Goal: Transaction & Acquisition: Purchase product/service

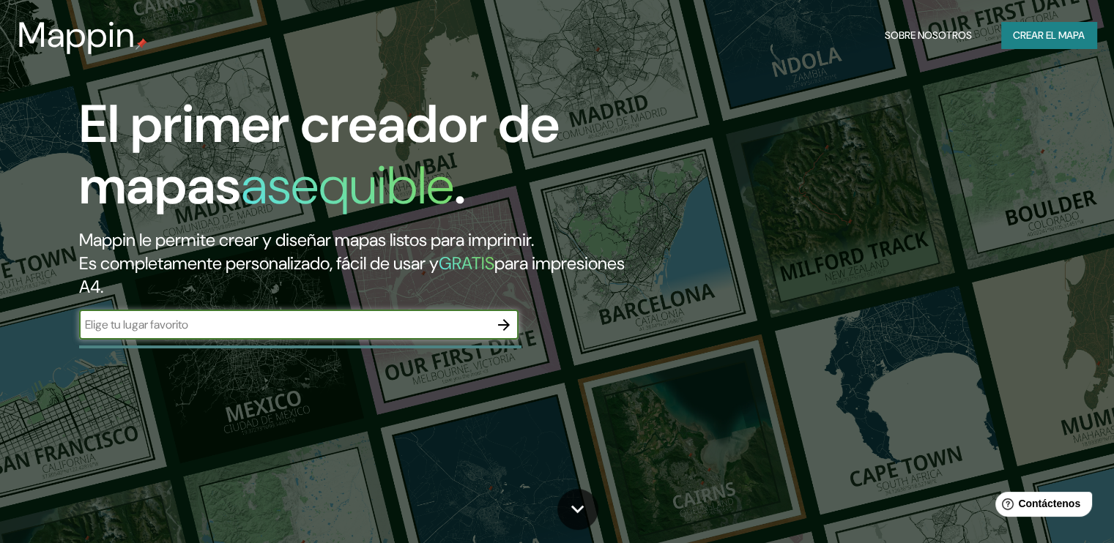
click at [502, 327] on icon "button" at bounding box center [504, 325] width 18 height 18
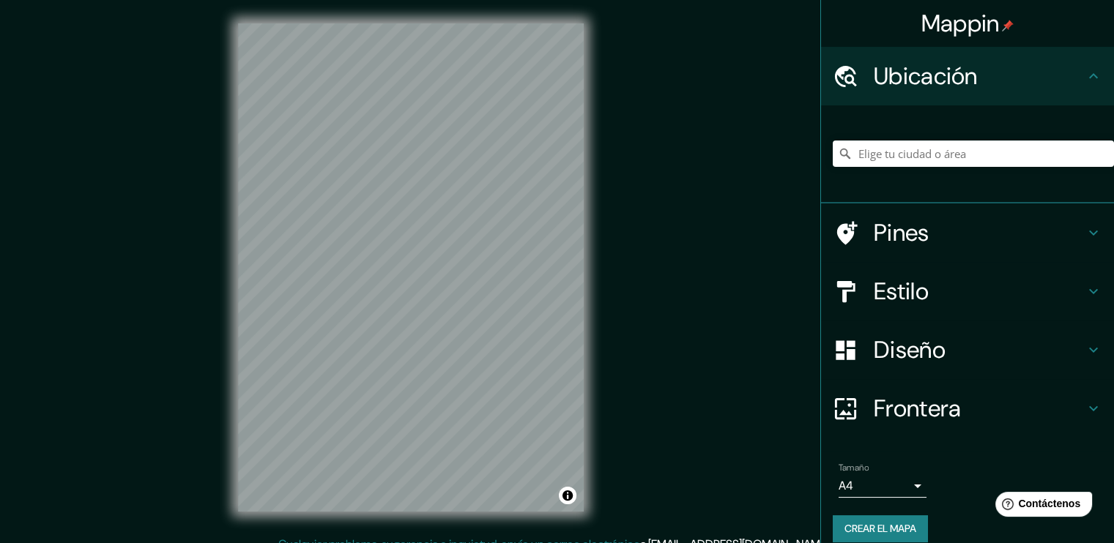
click at [1063, 286] on h4 "Estilo" at bounding box center [979, 291] width 211 height 29
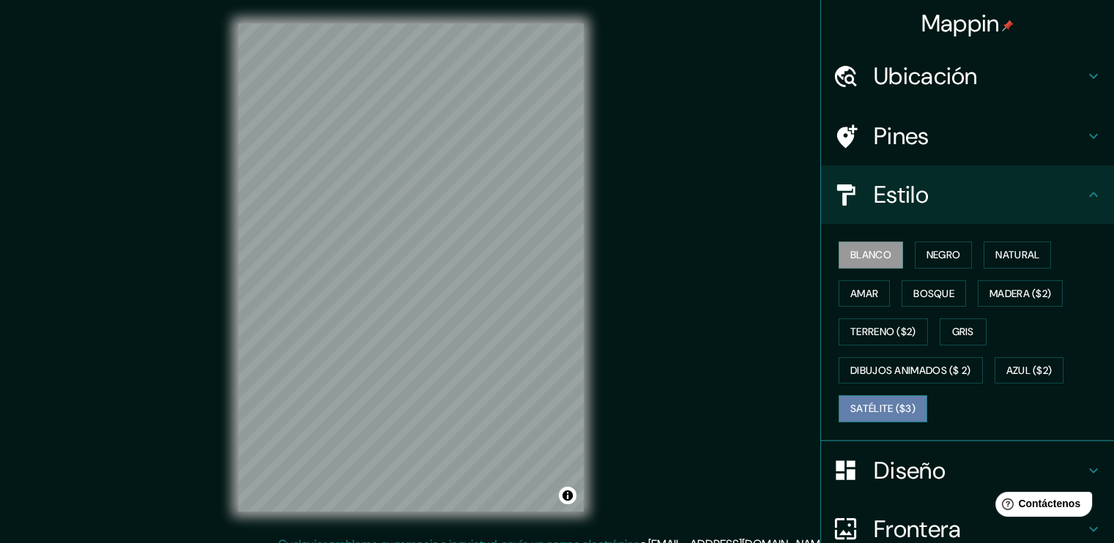
click at [897, 411] on font "Satélite ($3)" at bounding box center [882, 409] width 65 height 18
click at [569, 499] on button "Alternar atribución" at bounding box center [568, 496] width 18 height 18
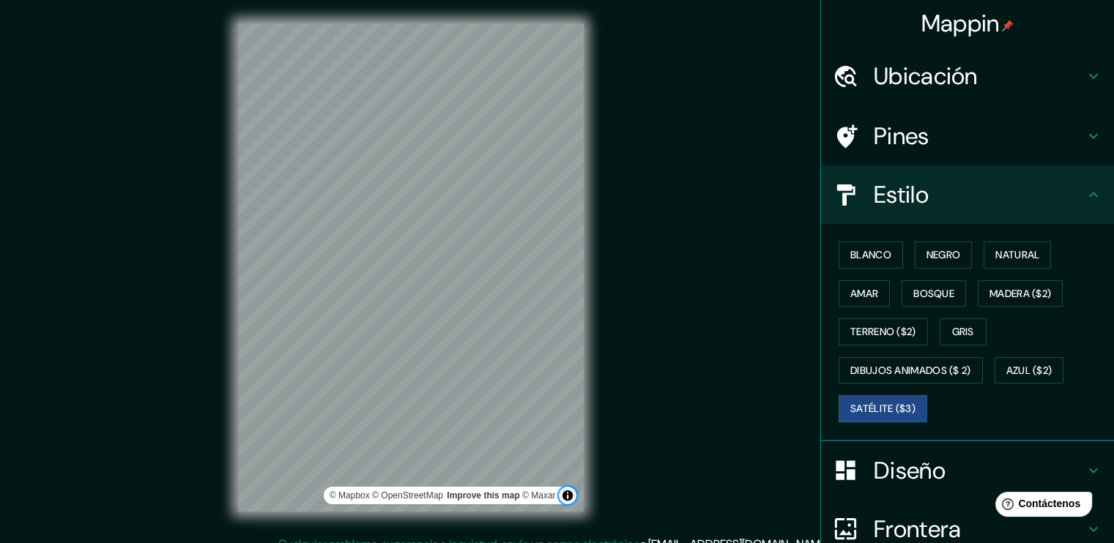
click at [569, 499] on button "Alternar atribución" at bounding box center [568, 496] width 18 height 18
click at [1045, 467] on h4 "Diseño" at bounding box center [979, 470] width 211 height 29
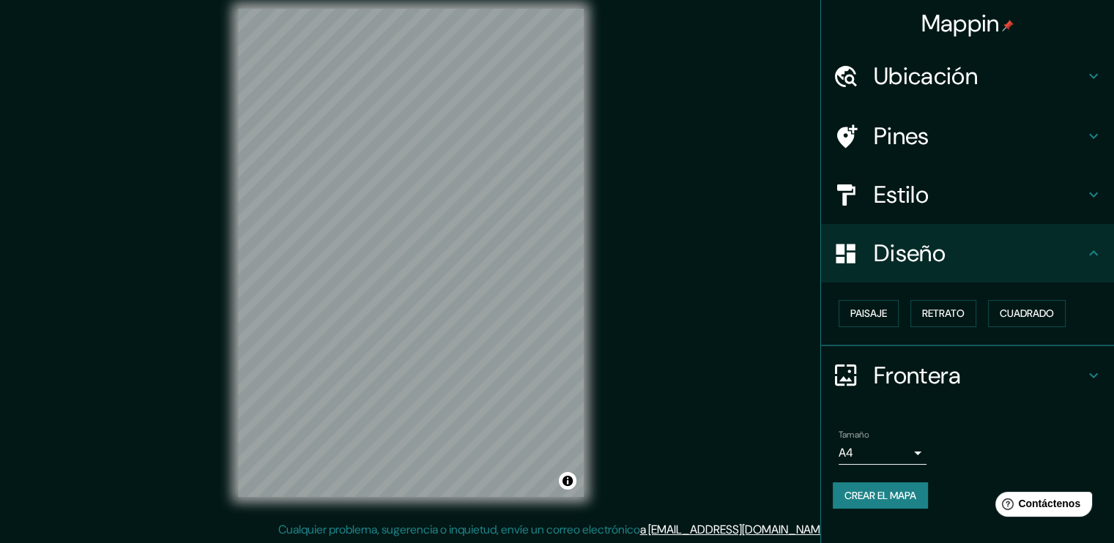
scroll to position [15, 0]
click at [893, 312] on button "Paisaje" at bounding box center [869, 313] width 60 height 27
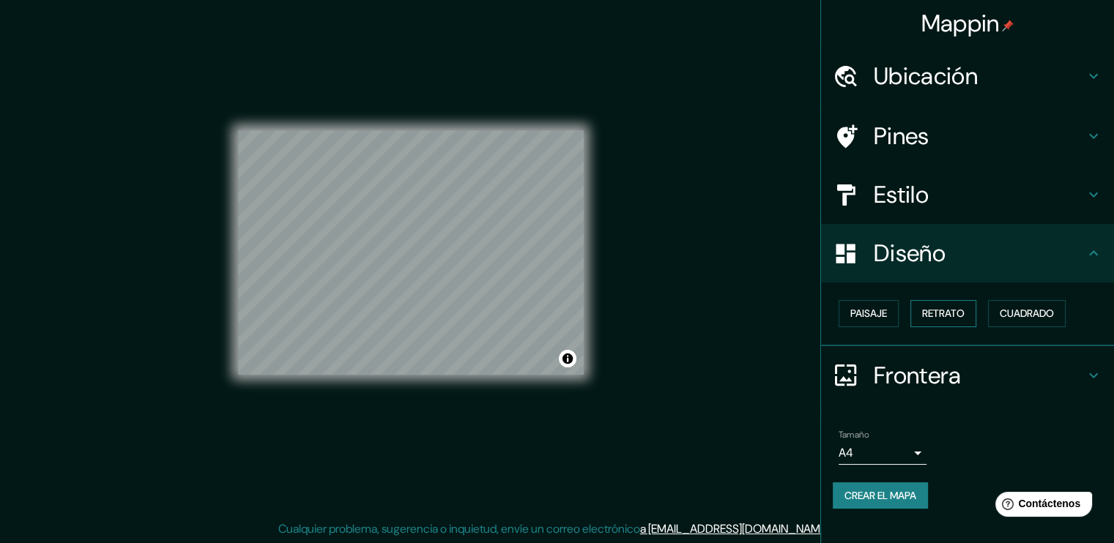
click at [945, 310] on font "Retrato" at bounding box center [943, 314] width 42 height 18
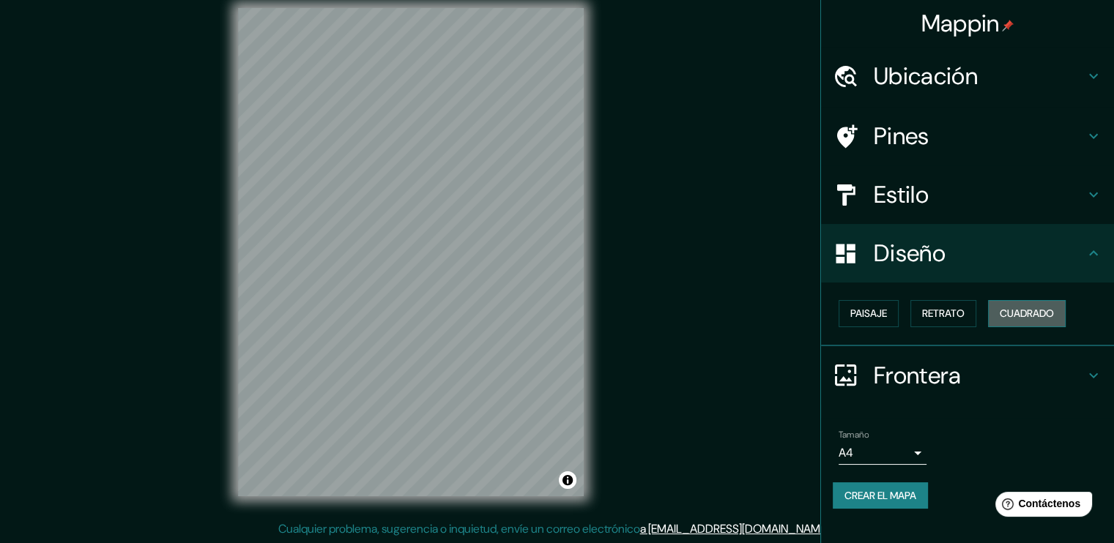
click at [1045, 320] on font "Cuadrado" at bounding box center [1027, 314] width 54 height 18
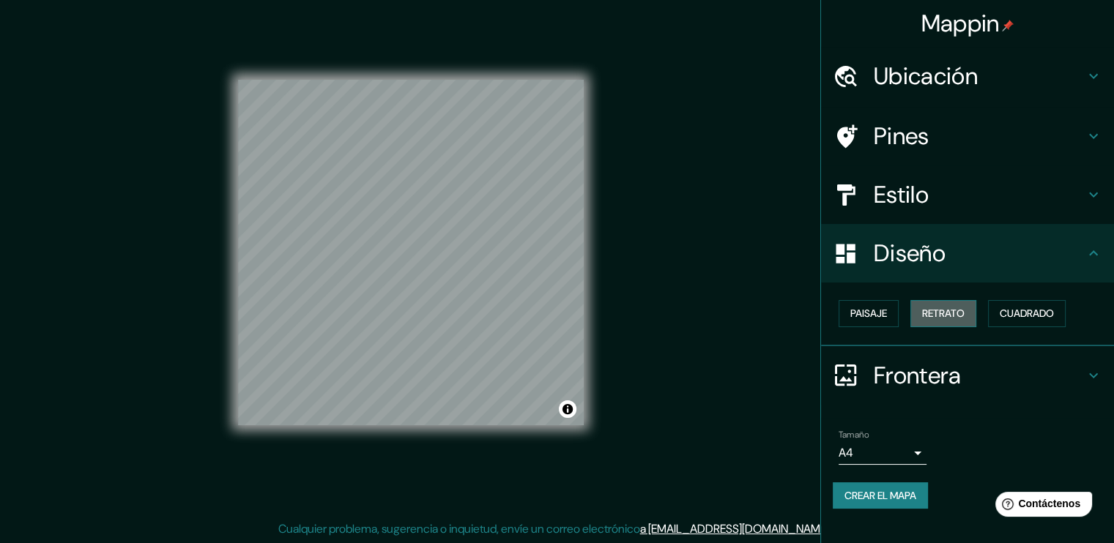
click at [960, 324] on button "Retrato" at bounding box center [943, 313] width 66 height 27
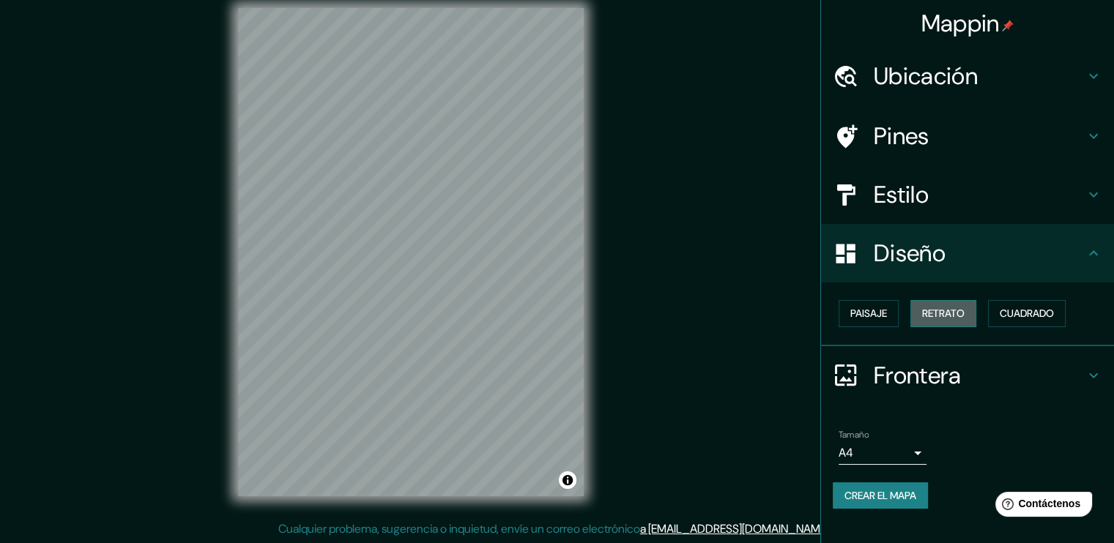
click at [924, 323] on button "Retrato" at bounding box center [943, 313] width 66 height 27
click at [867, 315] on font "Paisaje" at bounding box center [868, 314] width 37 height 18
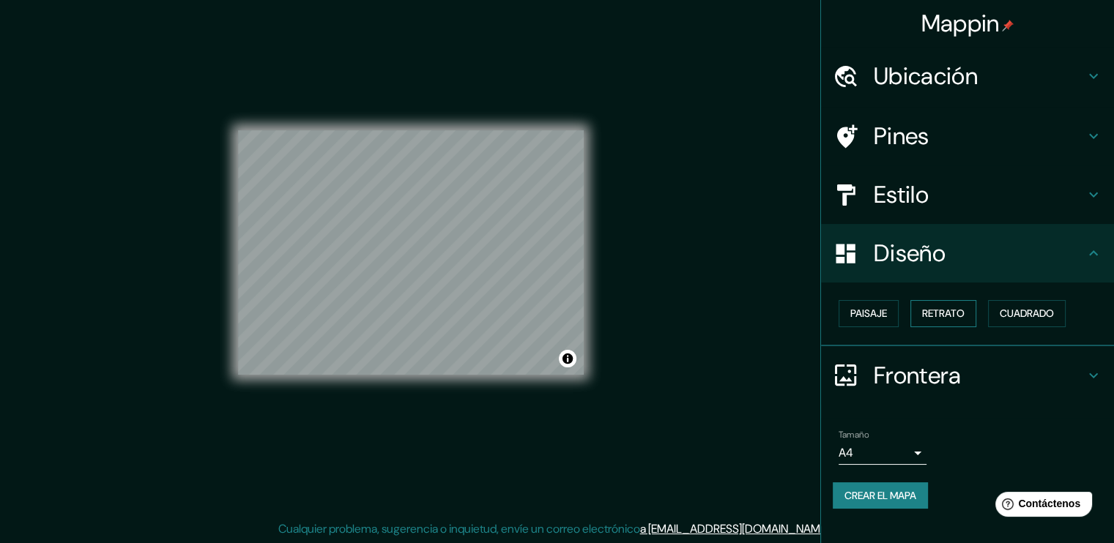
click at [973, 314] on button "Retrato" at bounding box center [943, 313] width 66 height 27
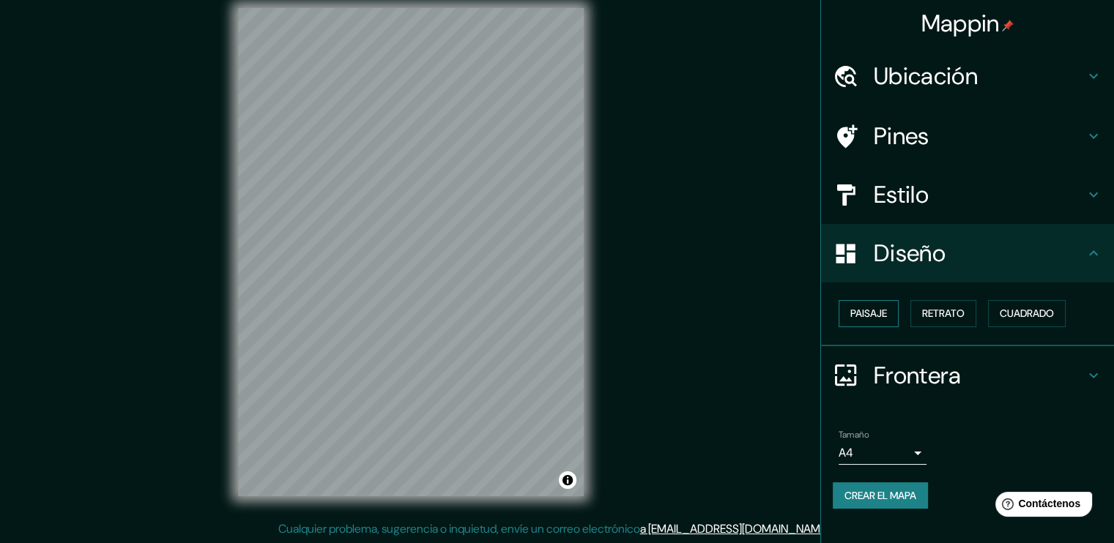
click at [864, 313] on font "Paisaje" at bounding box center [868, 314] width 37 height 18
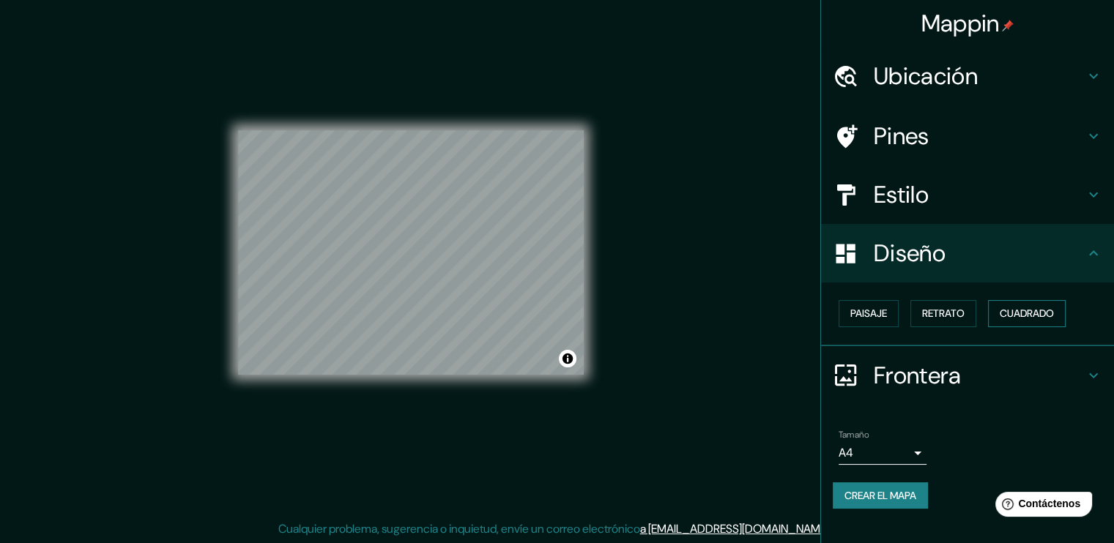
click at [1026, 309] on font "Cuadrado" at bounding box center [1027, 314] width 54 height 18
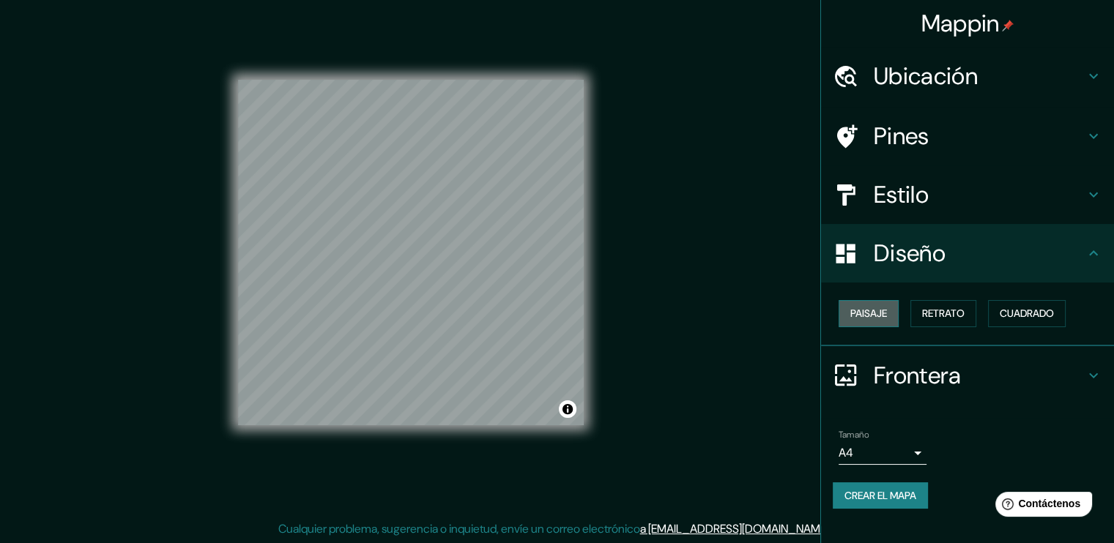
click at [884, 314] on font "Paisaje" at bounding box center [868, 314] width 37 height 18
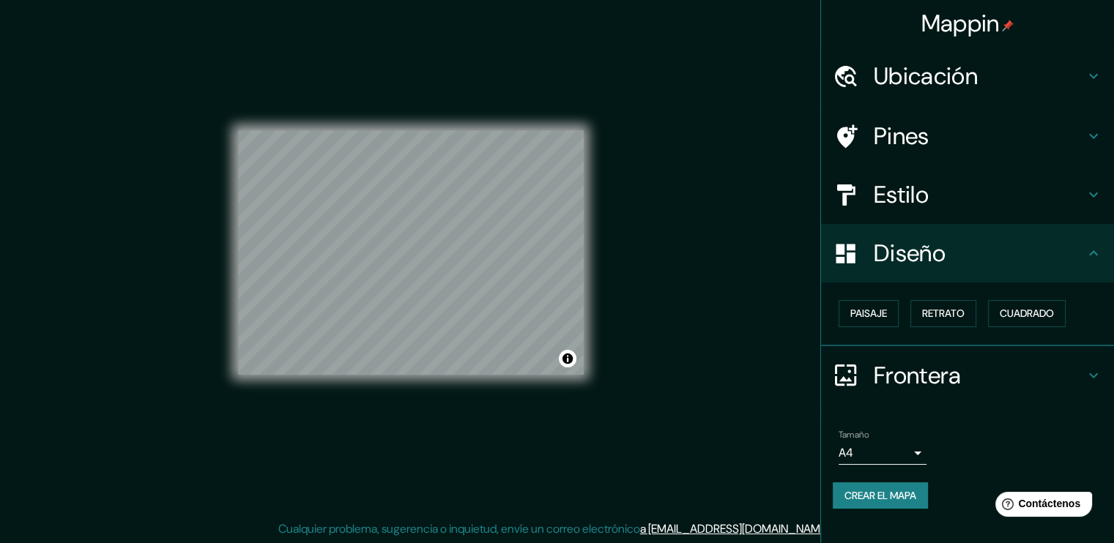
click at [1088, 126] on div "Pines" at bounding box center [967, 136] width 293 height 59
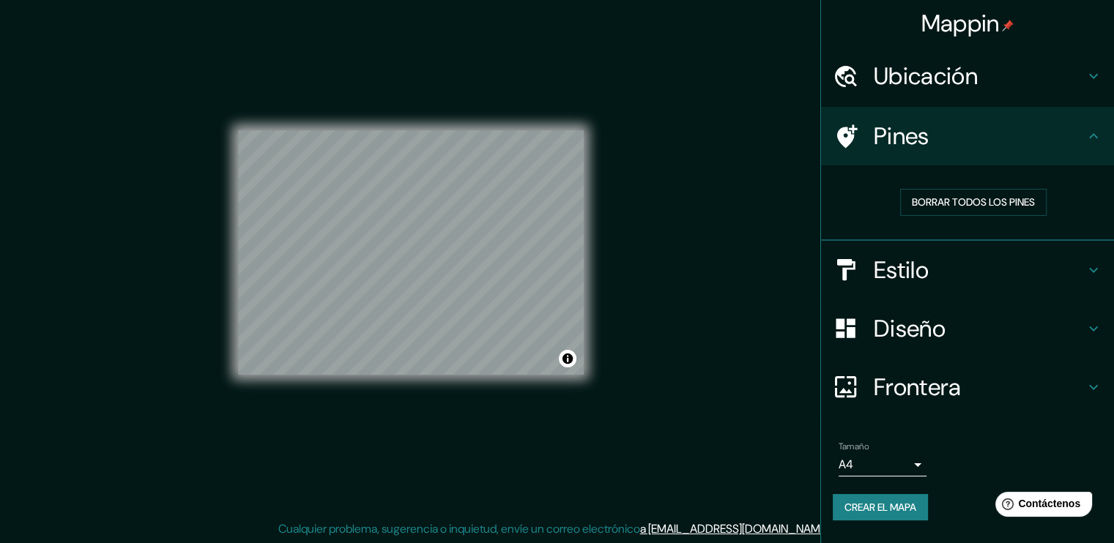
click at [1081, 83] on h4 "Ubicación" at bounding box center [979, 76] width 211 height 29
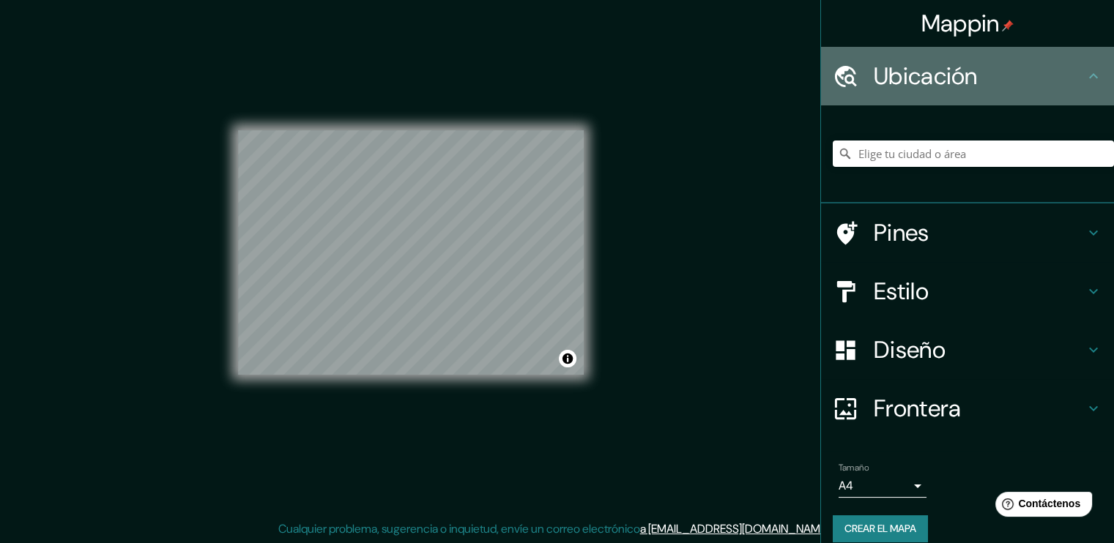
click at [1085, 83] on icon at bounding box center [1094, 76] width 18 height 18
